Goal: Check status: Check status

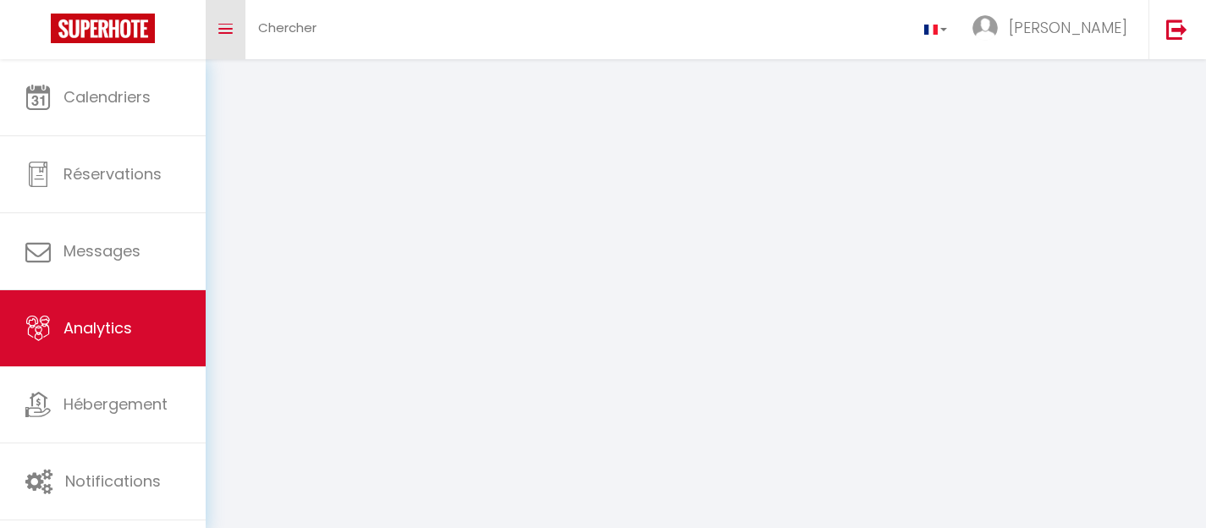
select select "2025"
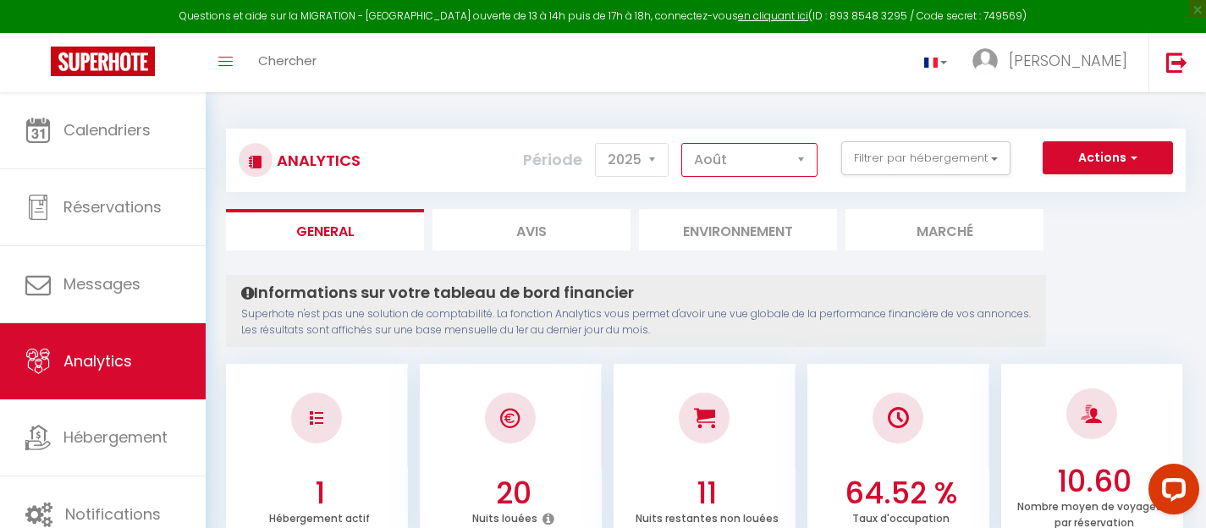
click at [738, 155] on select "[PERSON_NAME] Mars [PERSON_NAME] Juin Juillet Août Septembre Octobre Novembre D…" at bounding box center [749, 160] width 136 height 34
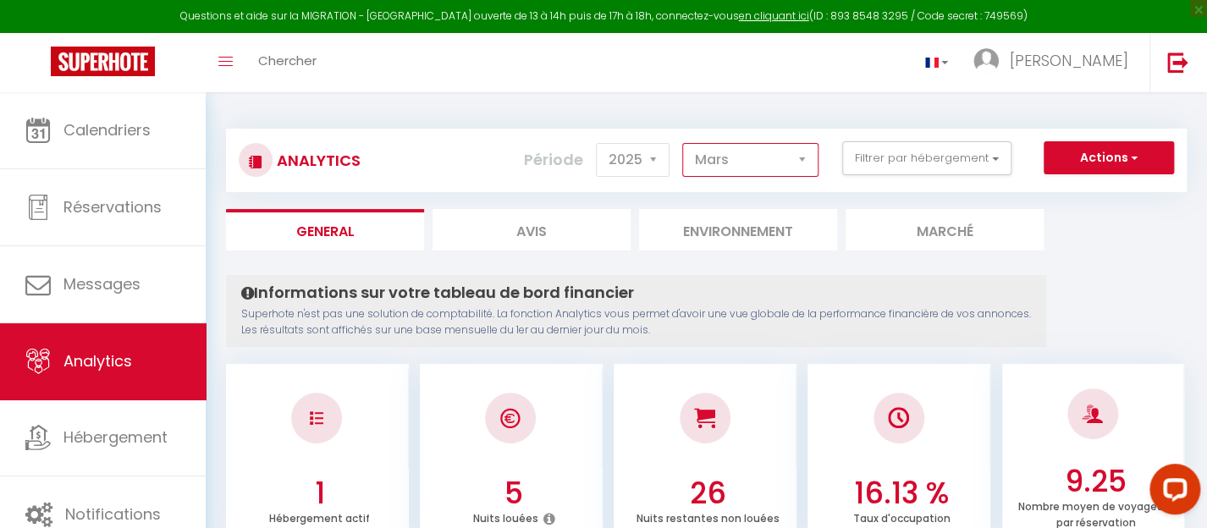
scroll to position [274, 0]
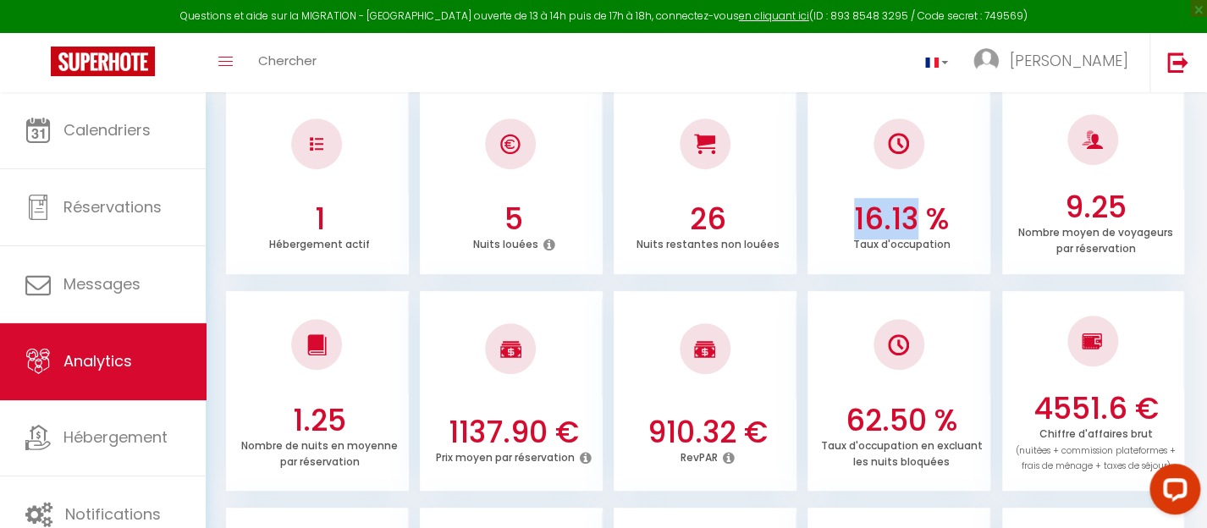
drag, startPoint x: 854, startPoint y: 214, endPoint x: 917, endPoint y: 217, distance: 63.6
click at [917, 217] on h3 "16.13 %" at bounding box center [901, 219] width 169 height 36
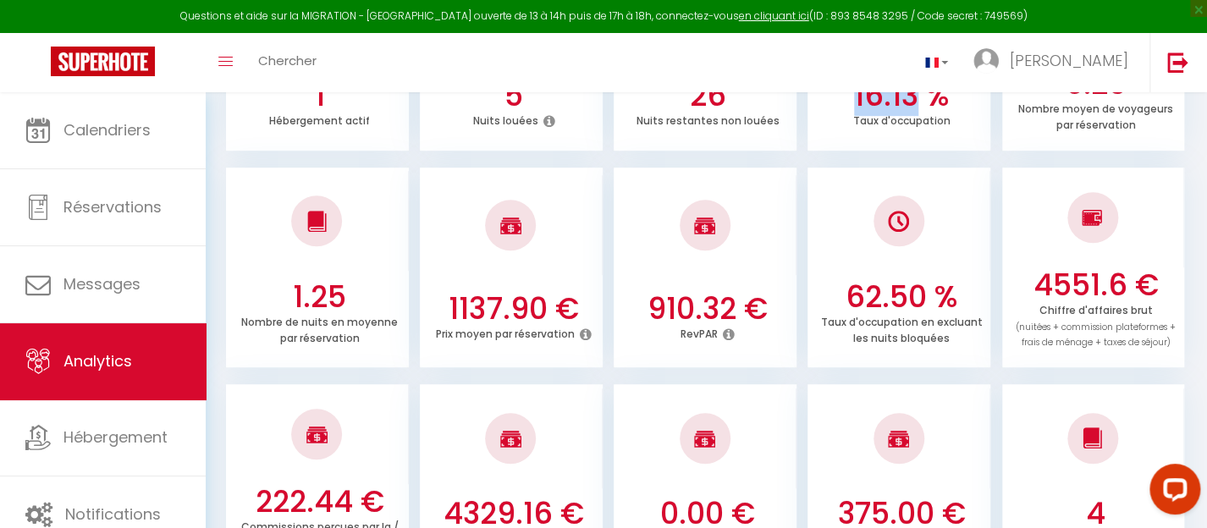
scroll to position [401, 0]
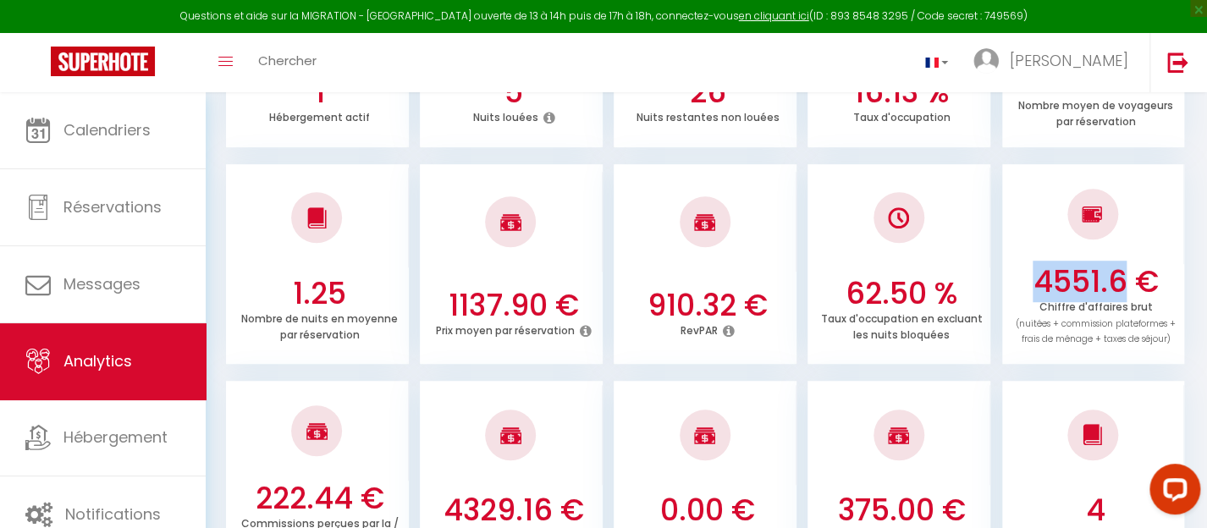
drag, startPoint x: 1041, startPoint y: 281, endPoint x: 1128, endPoint y: 287, distance: 87.4
click at [1128, 287] on h3 "4551.6 €" at bounding box center [1094, 282] width 169 height 36
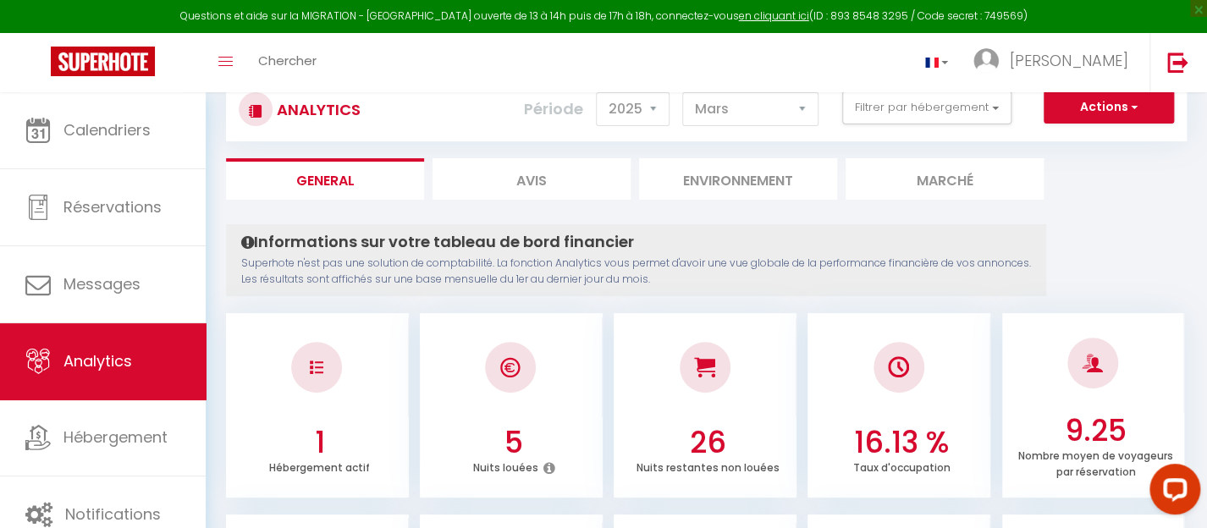
scroll to position [0, 0]
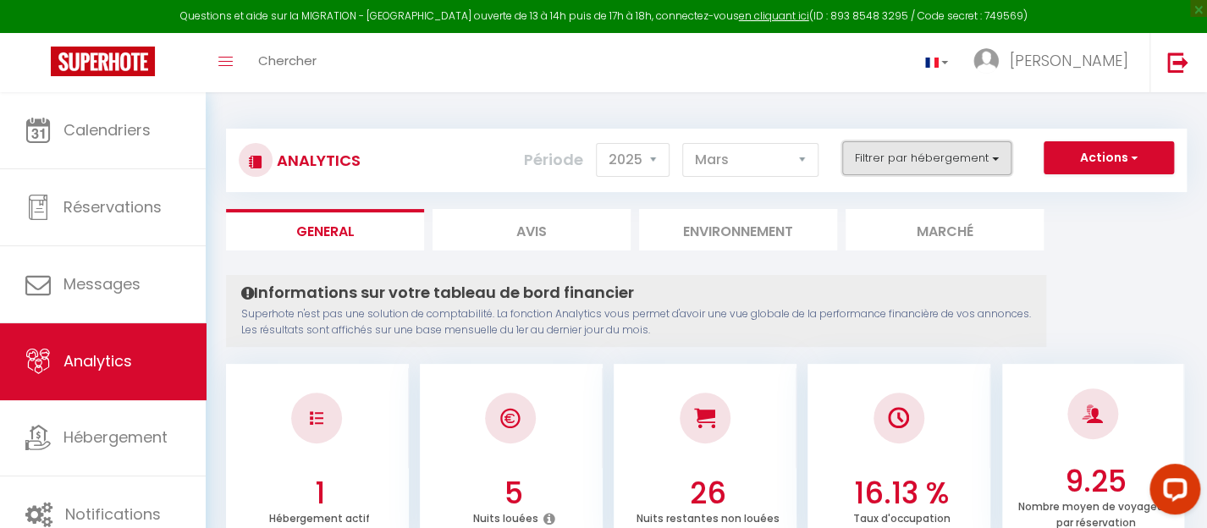
click at [934, 172] on button "Filtrer par hébergement" at bounding box center [926, 158] width 169 height 34
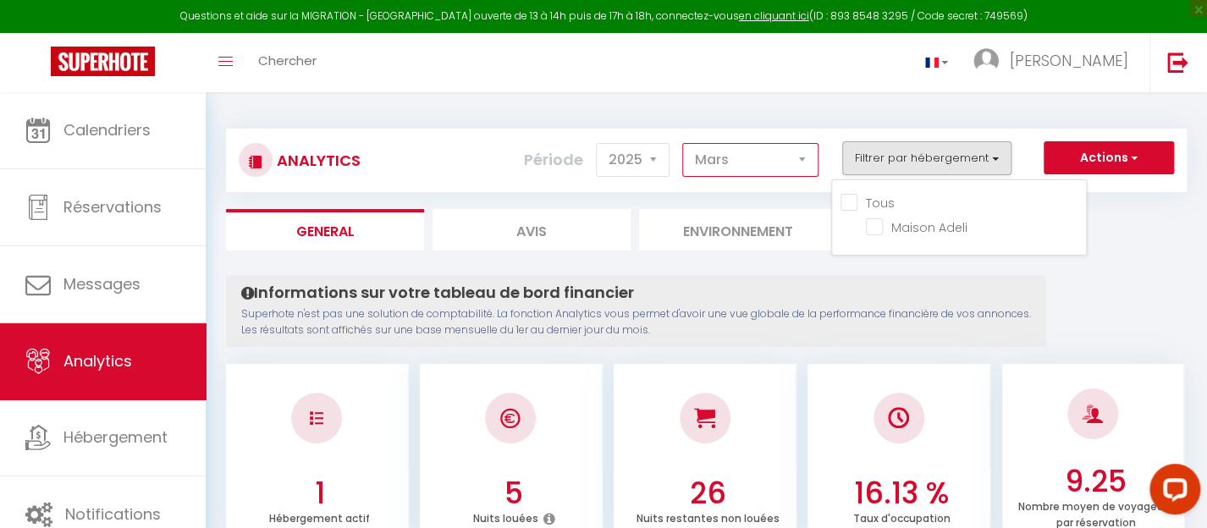
click at [800, 168] on select "[PERSON_NAME] Mars [PERSON_NAME] Juin Juillet Août Septembre Octobre Novembre D…" at bounding box center [750, 160] width 136 height 34
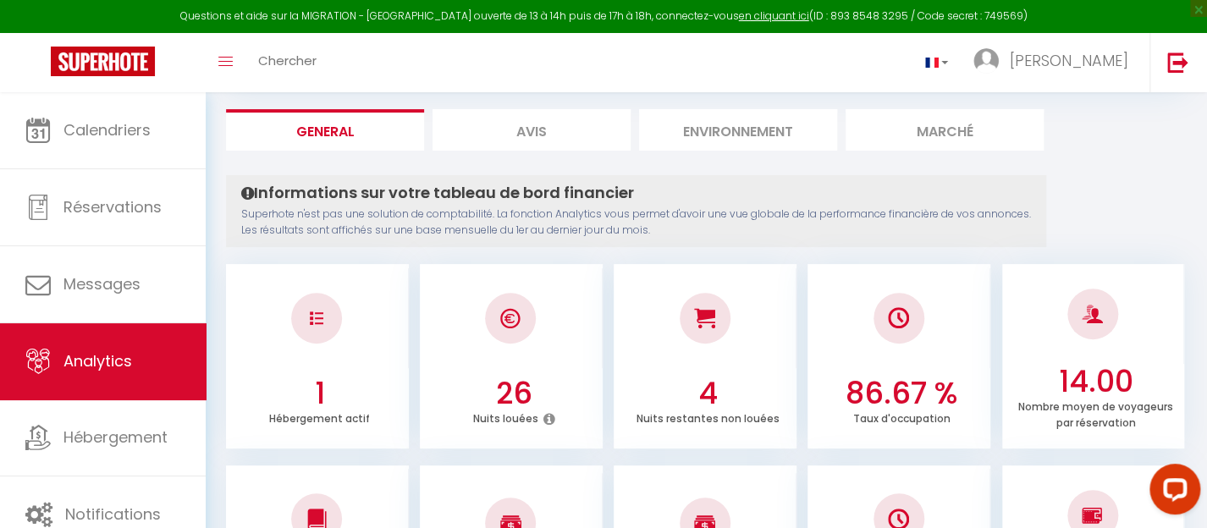
scroll to position [179, 0]
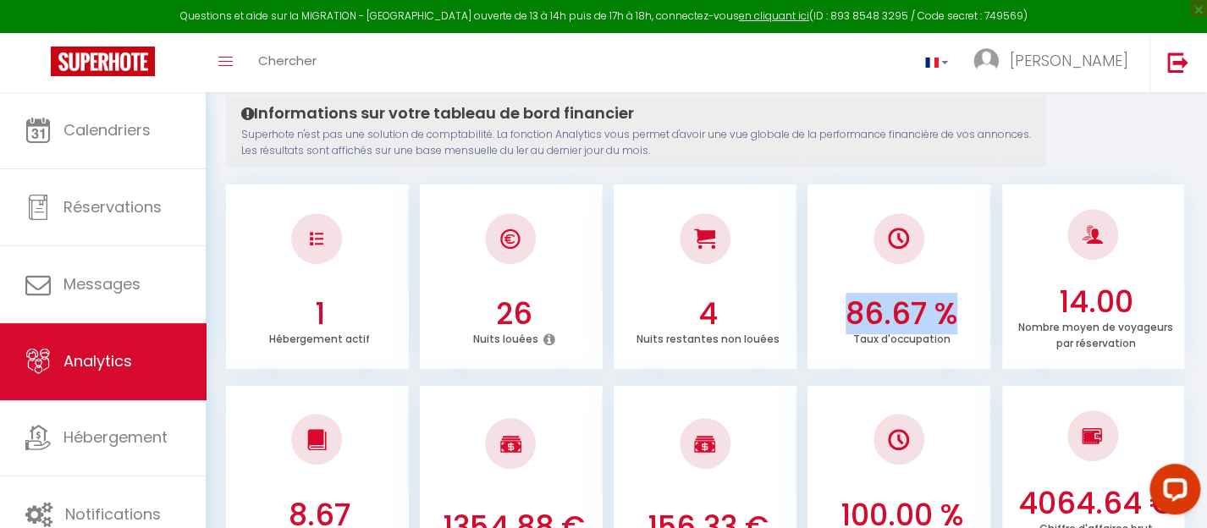
drag, startPoint x: 840, startPoint y: 306, endPoint x: 951, endPoint y: 311, distance: 111.0
click at [951, 311] on h3 "86.67 %" at bounding box center [901, 314] width 169 height 36
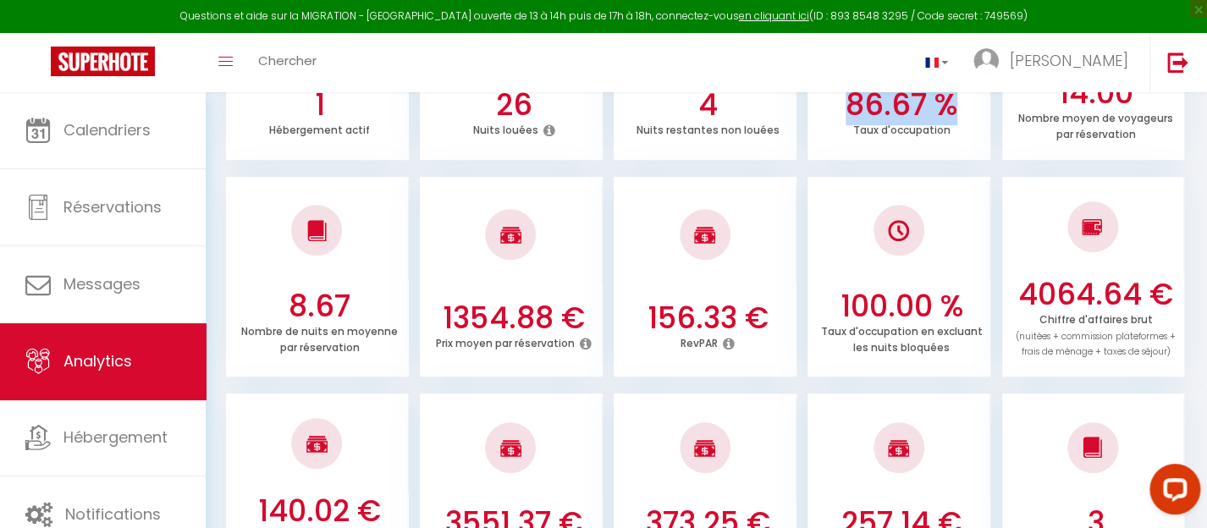
scroll to position [513, 0]
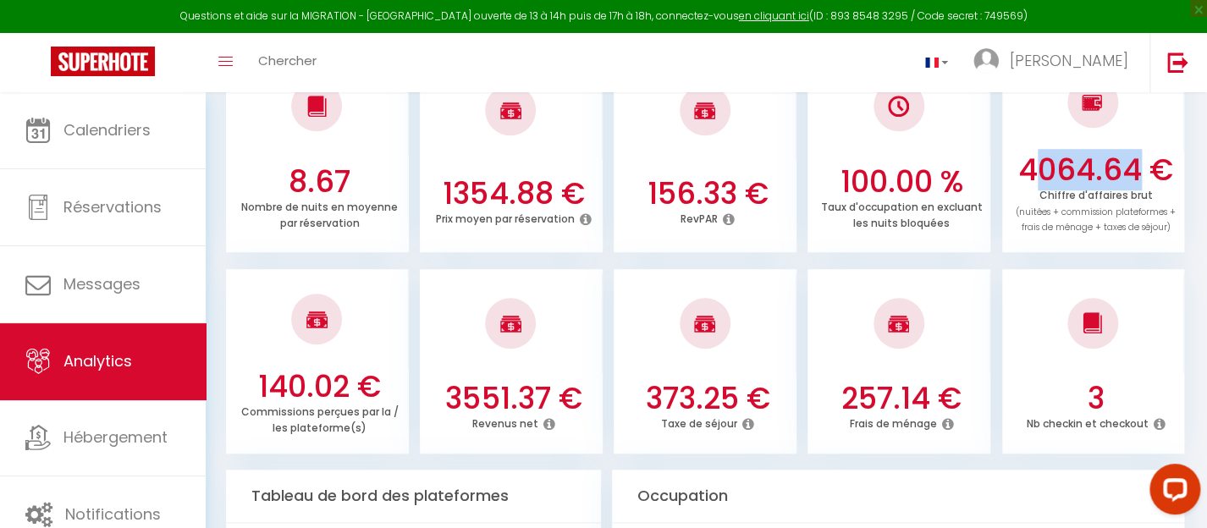
drag, startPoint x: 1034, startPoint y: 176, endPoint x: 1131, endPoint y: 165, distance: 97.9
click at [1131, 165] on h3 "4064.64 €" at bounding box center [1094, 170] width 169 height 36
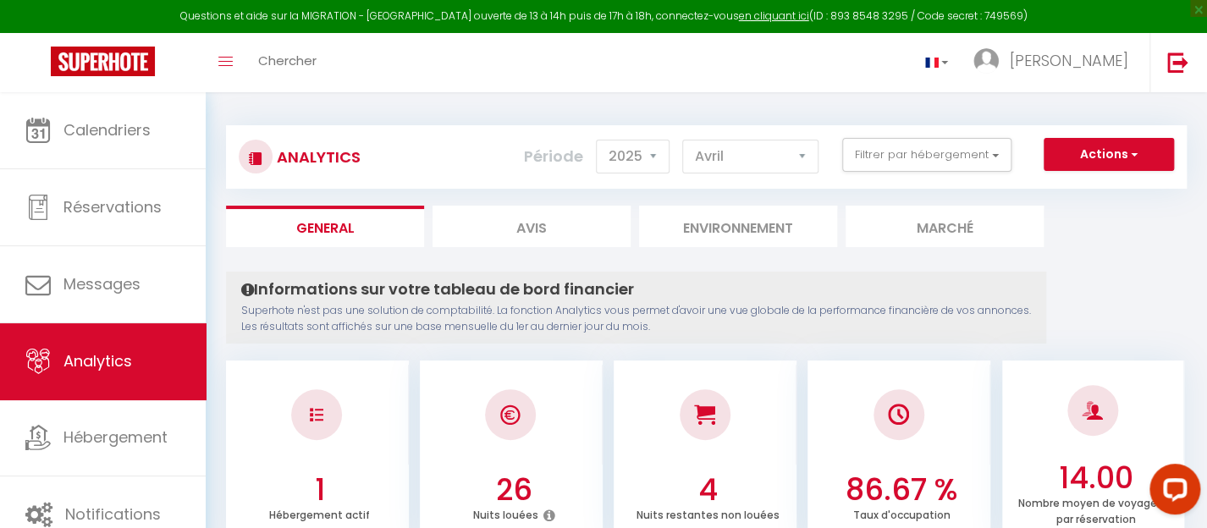
scroll to position [0, 0]
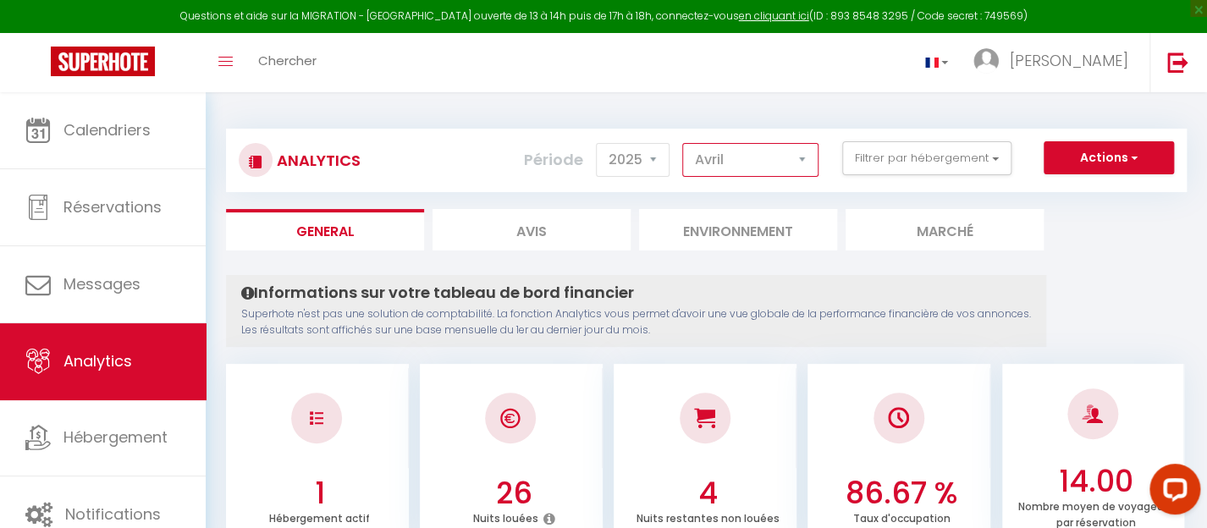
click at [801, 164] on select "[PERSON_NAME] Mars [PERSON_NAME] Juin Juillet Août Septembre Octobre Novembre D…" at bounding box center [750, 160] width 136 height 34
select select "3"
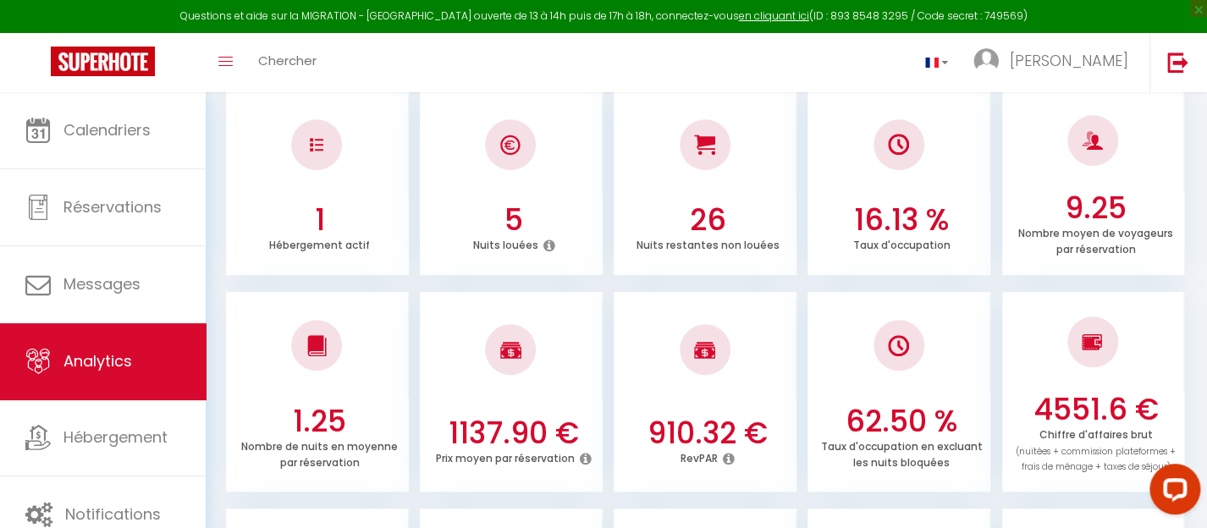
scroll to position [518, 0]
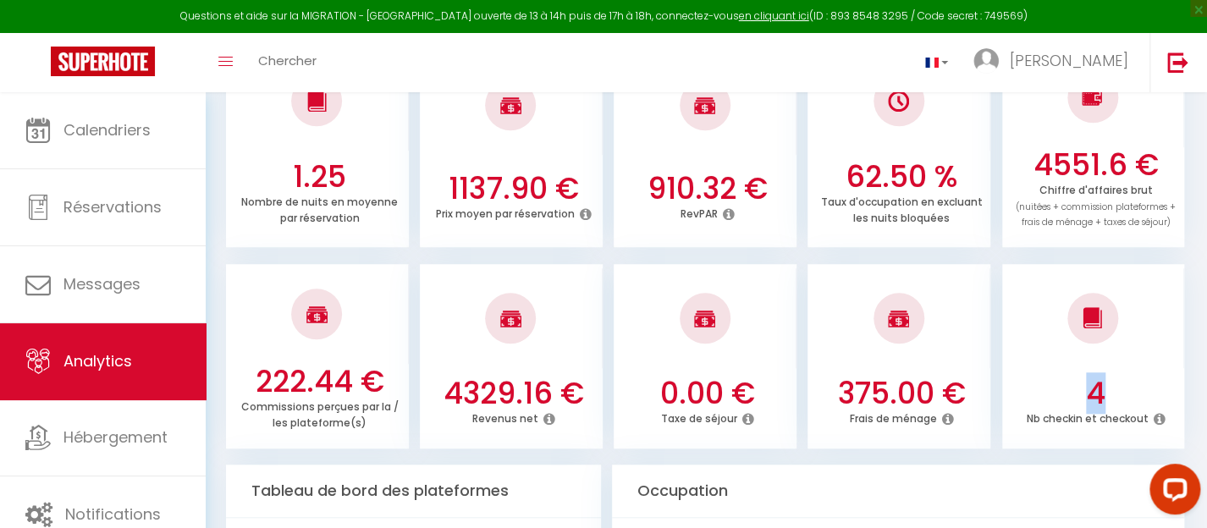
drag, startPoint x: 1089, startPoint y: 394, endPoint x: 1117, endPoint y: 392, distance: 28.0
click at [1117, 392] on h3 "4" at bounding box center [1094, 394] width 169 height 36
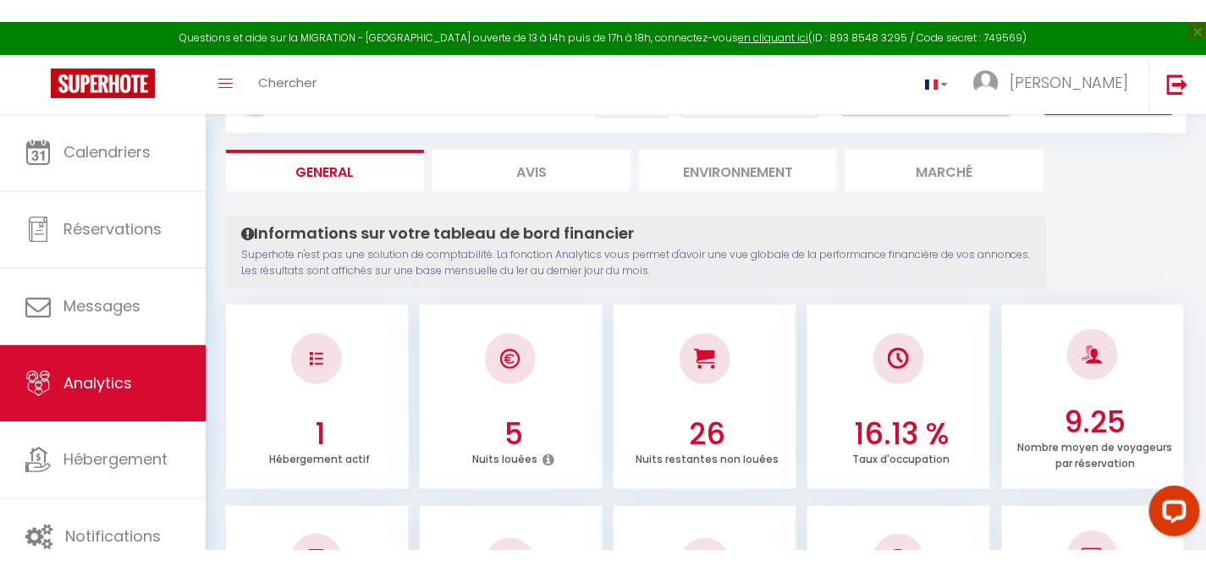
scroll to position [0, 0]
